Goal: Consume media (video, audio): Consume media (video, audio)

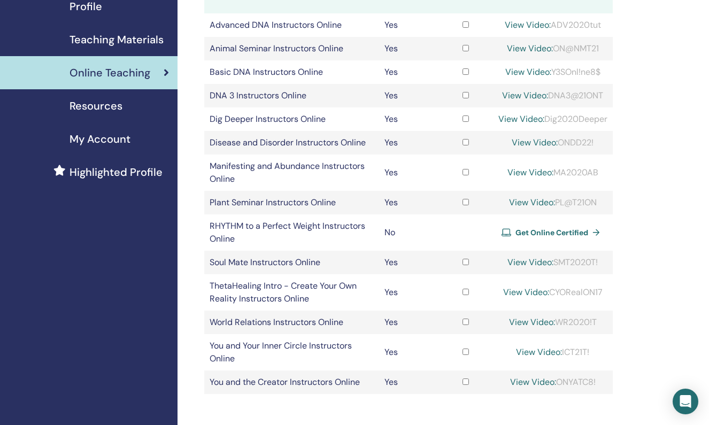
scroll to position [142, 0]
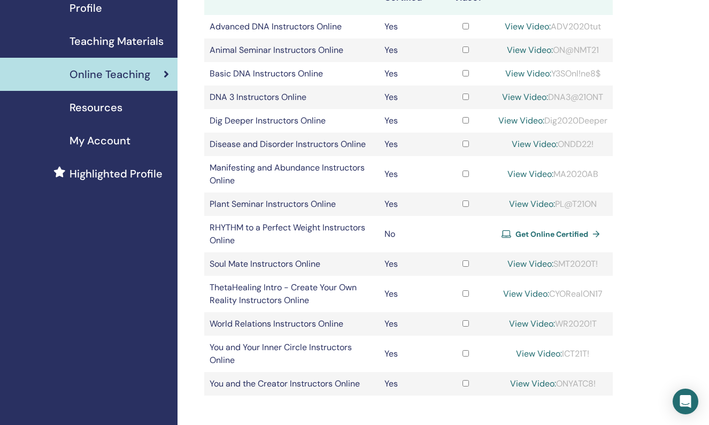
drag, startPoint x: 554, startPoint y: 51, endPoint x: 600, endPoint y: 50, distance: 46.0
click at [600, 50] on div "View Video: ON@NMT21" at bounding box center [552, 50] width 109 height 13
copy div "ON@NMT21"
drag, startPoint x: 555, startPoint y: 204, endPoint x: 600, endPoint y: 204, distance: 44.4
click at [600, 204] on div "View Video: PL@T21ON" at bounding box center [552, 204] width 109 height 13
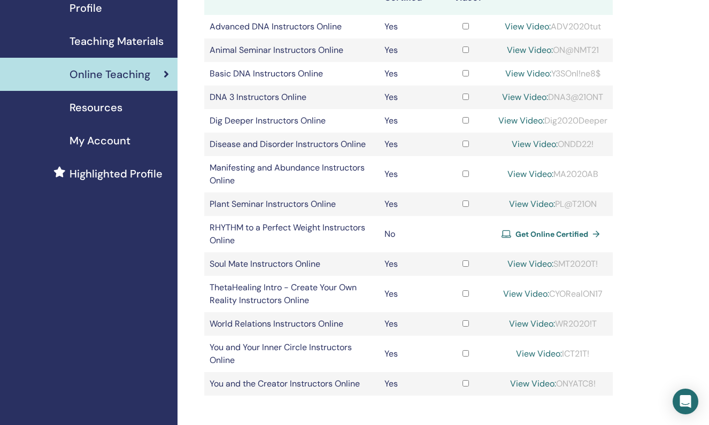
copy div "PL@T21ON"
click at [534, 204] on link "View Video:" at bounding box center [532, 203] width 46 height 11
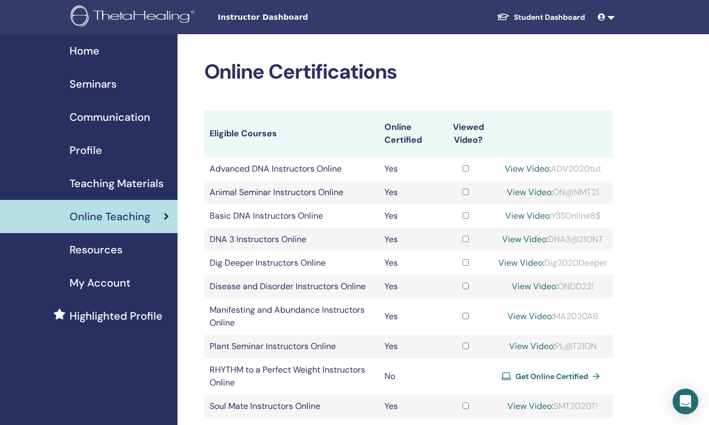
scroll to position [142, 0]
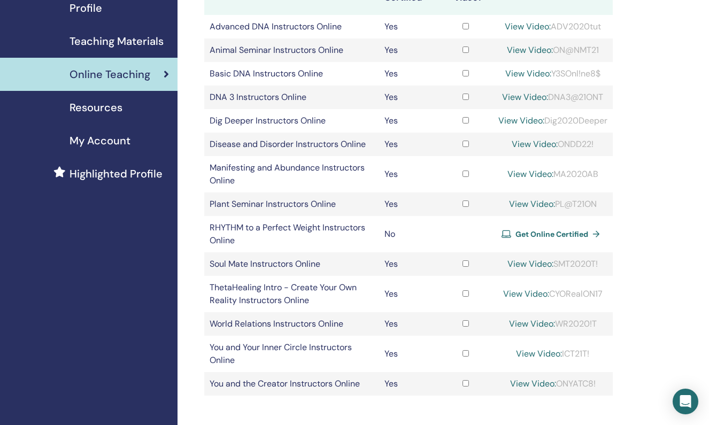
drag, startPoint x: 553, startPoint y: 49, endPoint x: 600, endPoint y: 51, distance: 47.1
click at [600, 51] on div "View Video: ON@NMT21" at bounding box center [552, 50] width 109 height 13
copy div "ON@NMT21"
click at [519, 44] on link "View Video:" at bounding box center [530, 49] width 46 height 11
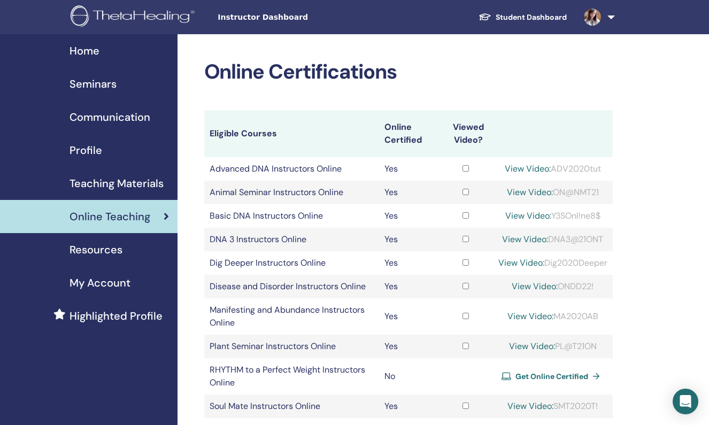
scroll to position [142, 0]
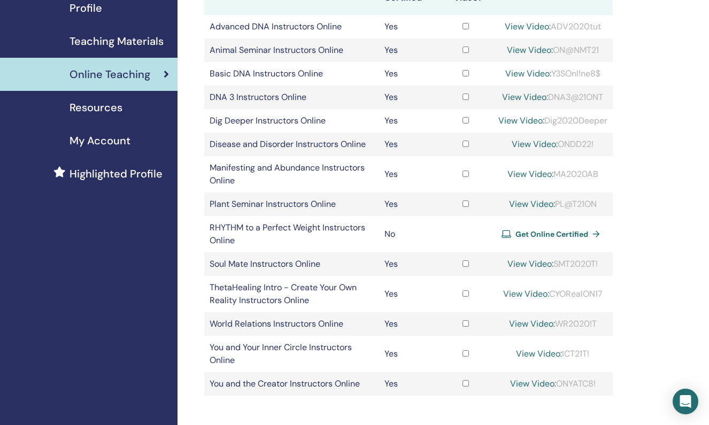
drag, startPoint x: 561, startPoint y: 146, endPoint x: 597, endPoint y: 146, distance: 35.8
click at [597, 146] on div "View Video: ONDD22!" at bounding box center [552, 144] width 109 height 13
copy div "ONDD22!"
click at [515, 144] on link "View Video:" at bounding box center [535, 143] width 46 height 11
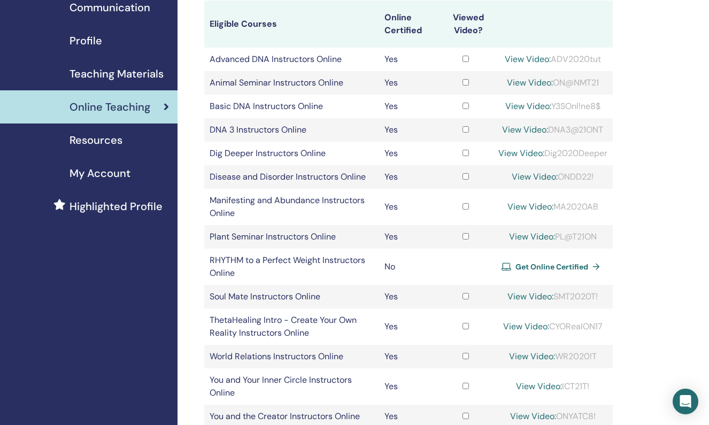
scroll to position [98, 0]
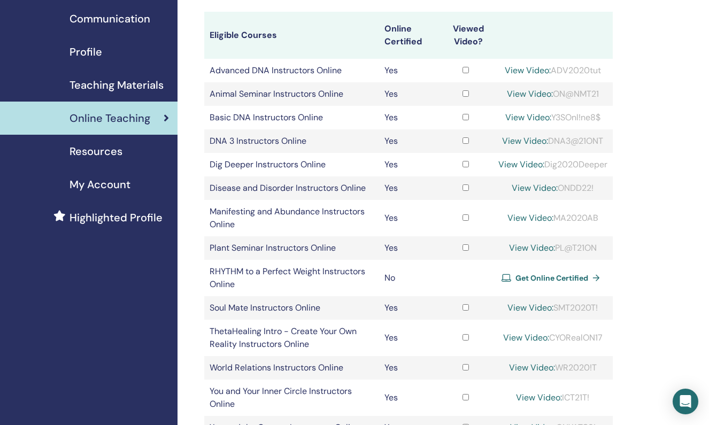
drag, startPoint x: 551, startPoint y: 119, endPoint x: 601, endPoint y: 117, distance: 50.3
click at [601, 117] on div "View Video: Y3SOnl!ne8$" at bounding box center [552, 117] width 109 height 13
copy div "Y3SOnl!ne8$"
click at [530, 115] on link "View Video:" at bounding box center [528, 117] width 46 height 11
